Goal: Transaction & Acquisition: Purchase product/service

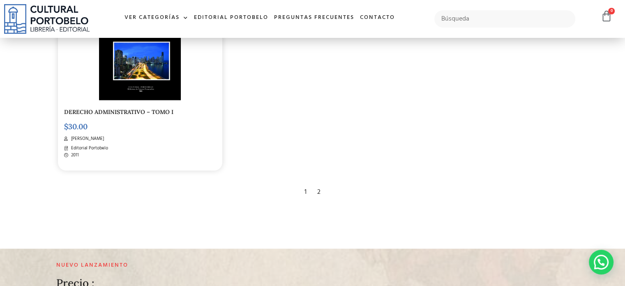
scroll to position [1520, 0]
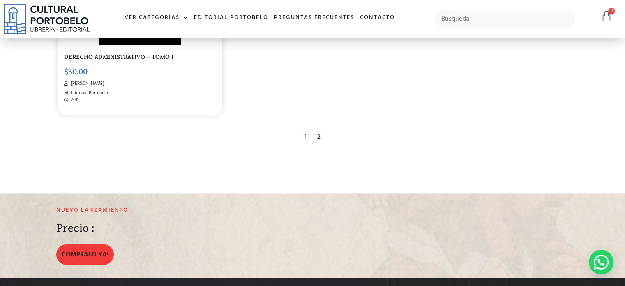
click at [320, 145] on div "2" at bounding box center [319, 136] width 12 height 18
click at [316, 141] on div "2" at bounding box center [319, 136] width 12 height 18
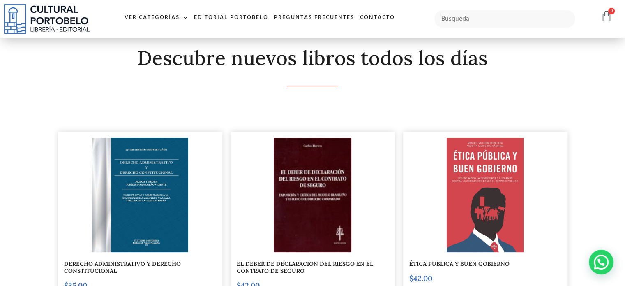
scroll to position [123, 0]
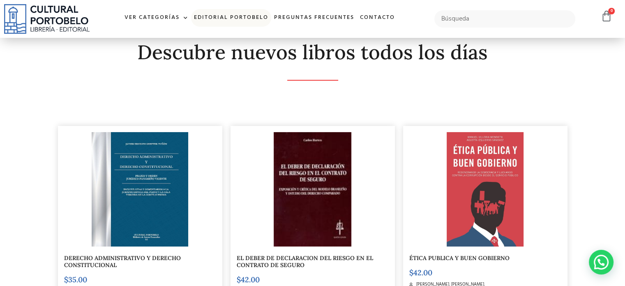
click at [214, 16] on link "Editorial Portobelo" at bounding box center [231, 18] width 80 height 18
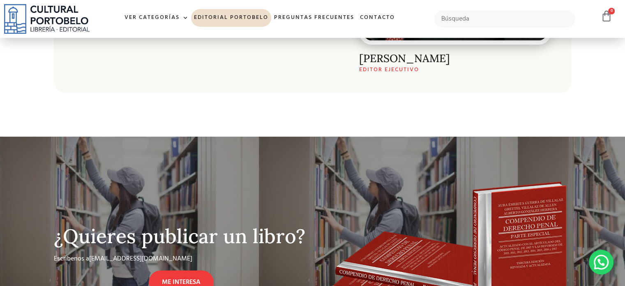
scroll to position [498, 0]
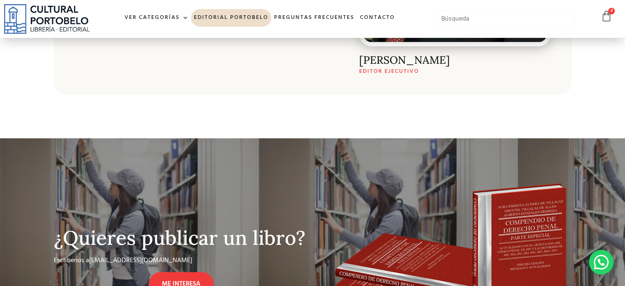
click at [461, 24] on input "text" at bounding box center [504, 18] width 141 height 17
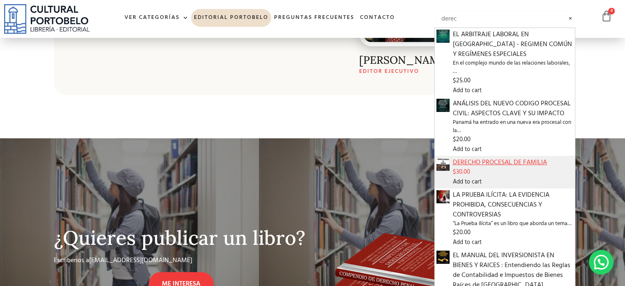
type input "derec"
click at [470, 164] on span "DERECHO PROCESAL DE FAMILIA" at bounding box center [513, 162] width 120 height 10
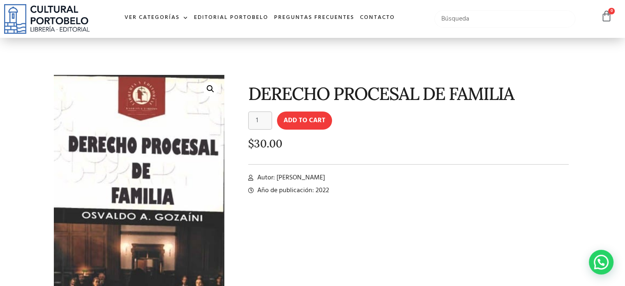
click at [455, 20] on input "text" at bounding box center [504, 18] width 141 height 17
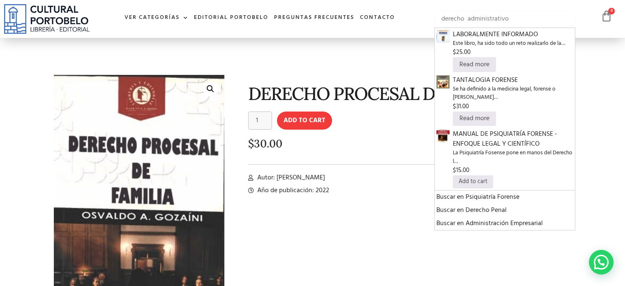
type input "derecho administrativo"
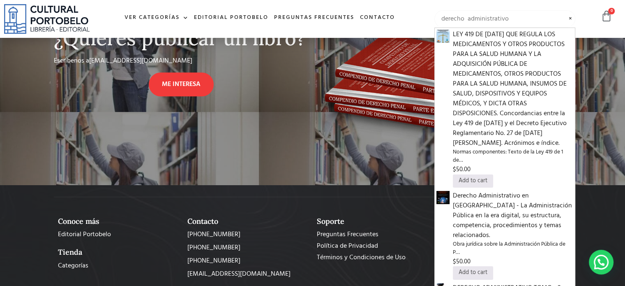
scroll to position [488, 0]
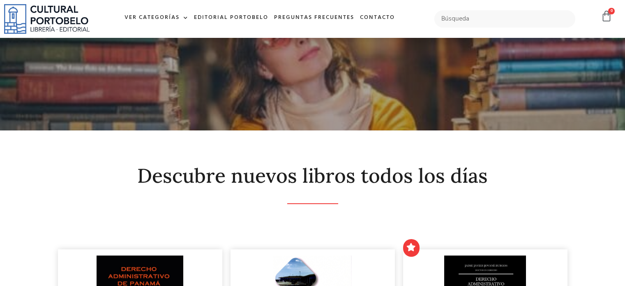
scroll to position [123, 0]
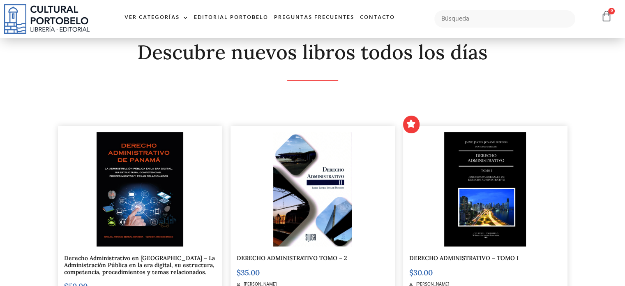
click at [194, 161] on div at bounding box center [140, 189] width 152 height 114
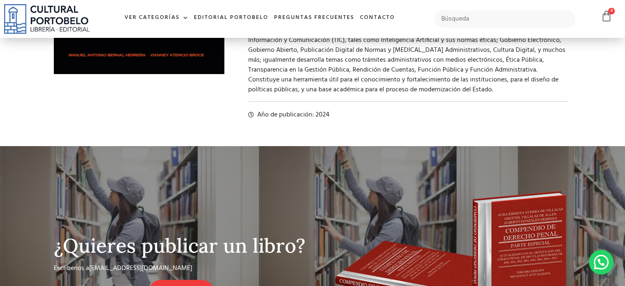
scroll to position [90, 0]
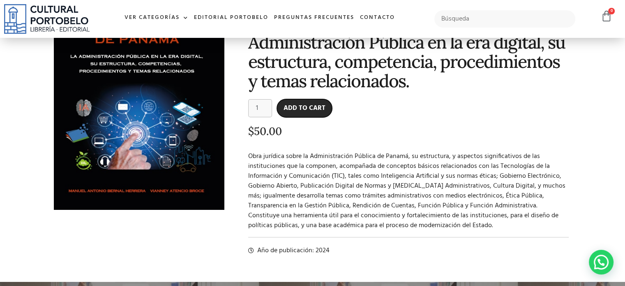
click at [295, 99] on button "Add to cart" at bounding box center [304, 108] width 55 height 18
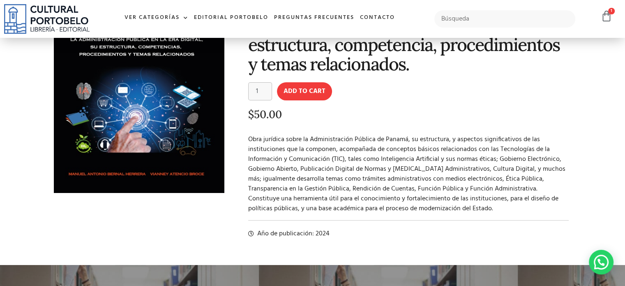
scroll to position [49, 0]
